Goal: Contribute content

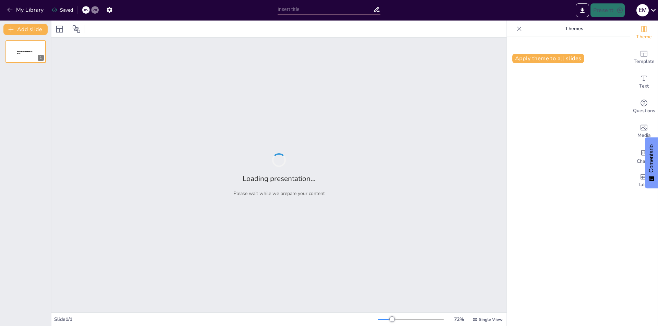
type input "Explorando el Español: Un Mapa Mental"
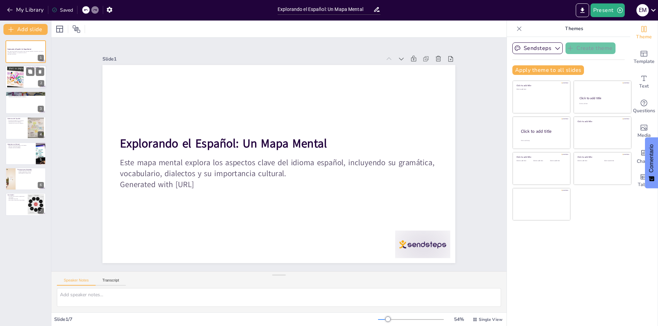
click at [27, 79] on div at bounding box center [25, 77] width 41 height 23
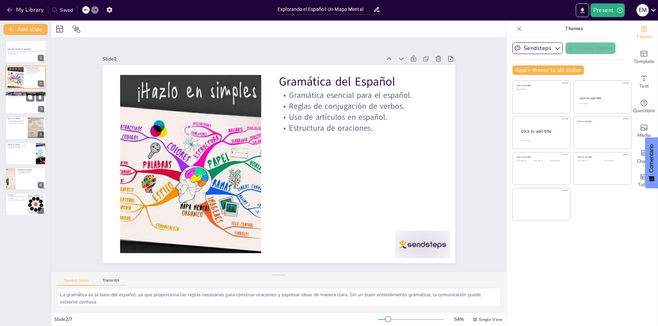
click at [13, 95] on p "Influencias culturales en el vocabulario." at bounding box center [25, 95] width 37 height 1
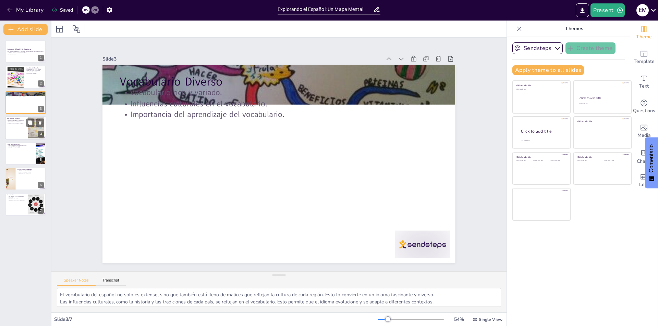
click at [11, 123] on p "Importancia de conocer los dialectos." at bounding box center [16, 123] width 18 height 1
type textarea "La diversidad de dialectos en el español es un testimonio de su riqueza cultura…"
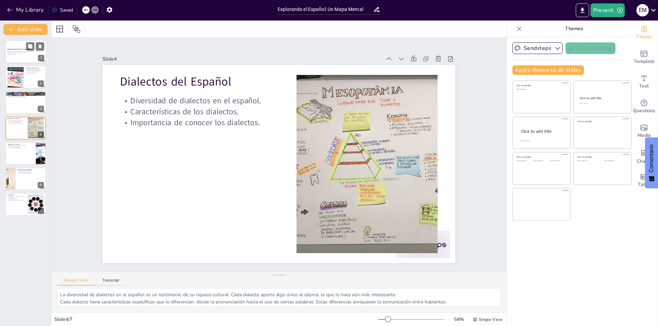
click at [18, 44] on div at bounding box center [25, 51] width 41 height 23
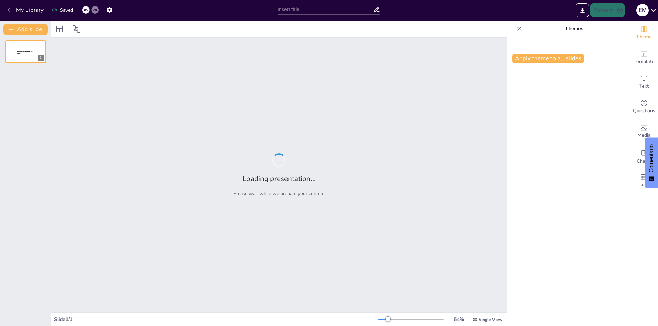
type input "Explorando el Español: Un Mapa Mental"
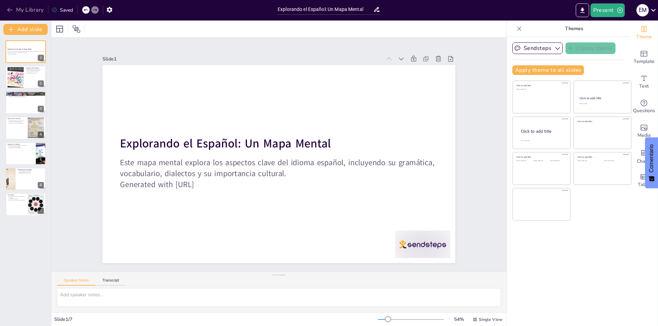
click at [7, 10] on icon "button" at bounding box center [10, 10] width 7 height 7
